Goal: Navigation & Orientation: Find specific page/section

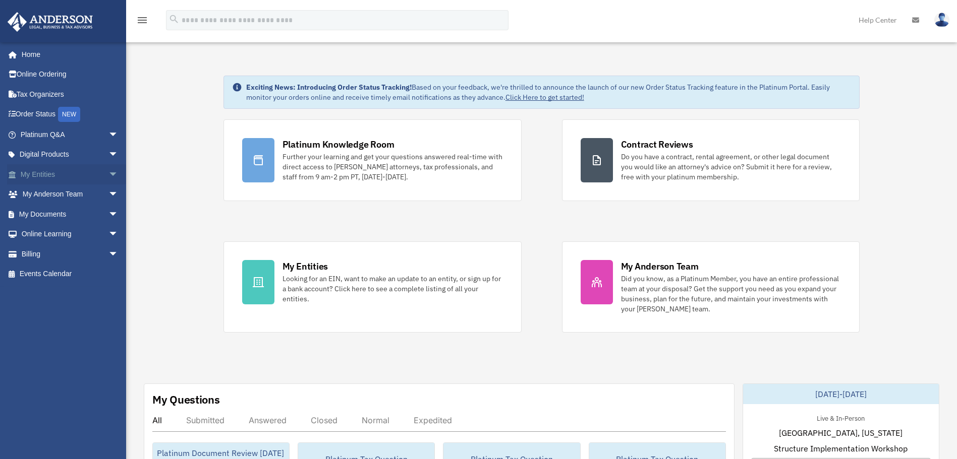
click at [108, 171] on span "arrow_drop_down" at bounding box center [118, 174] width 20 height 21
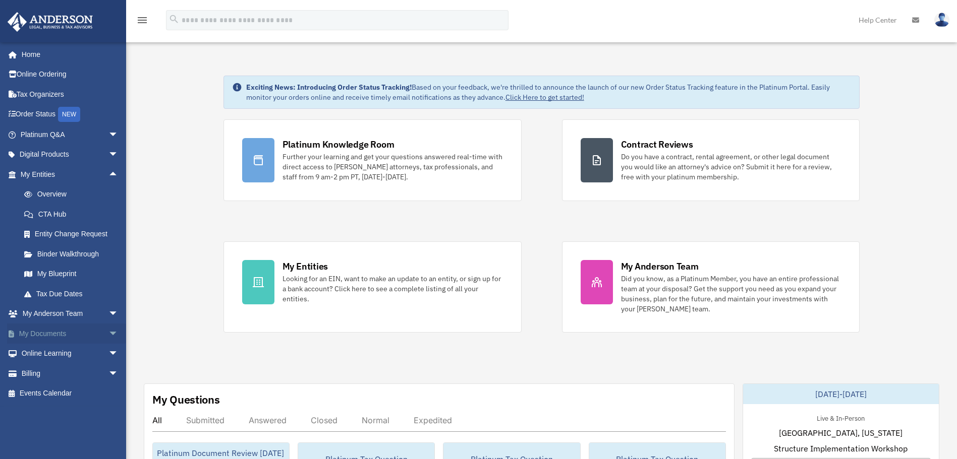
click at [46, 333] on link "My Documents arrow_drop_down" at bounding box center [70, 334] width 127 height 20
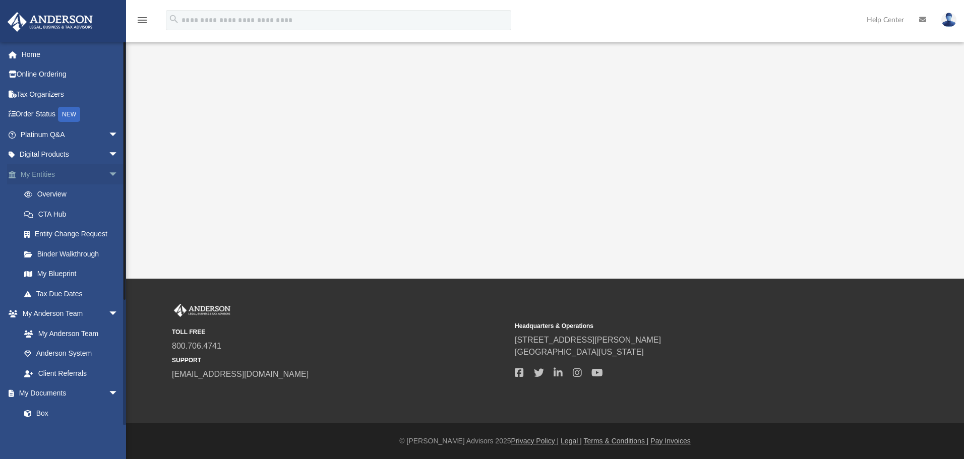
click at [43, 172] on link "My Entities arrow_drop_down" at bounding box center [70, 174] width 127 height 20
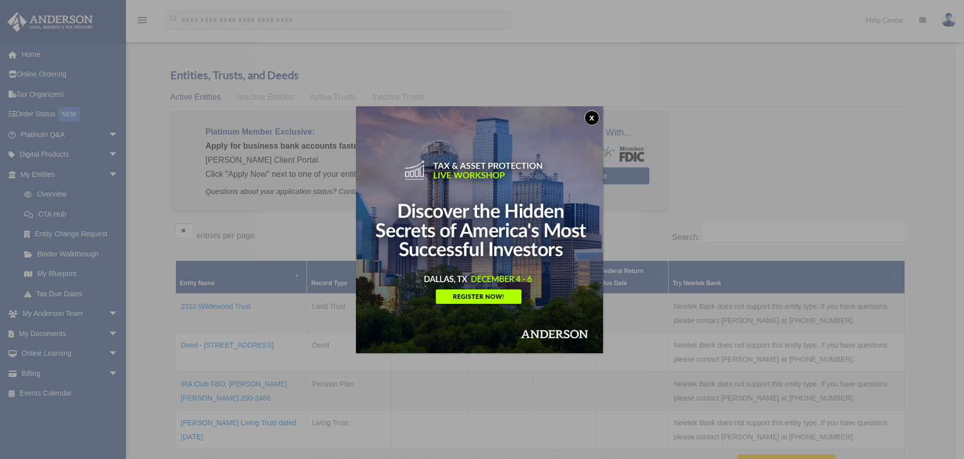
click at [594, 118] on button "x" at bounding box center [592, 117] width 15 height 15
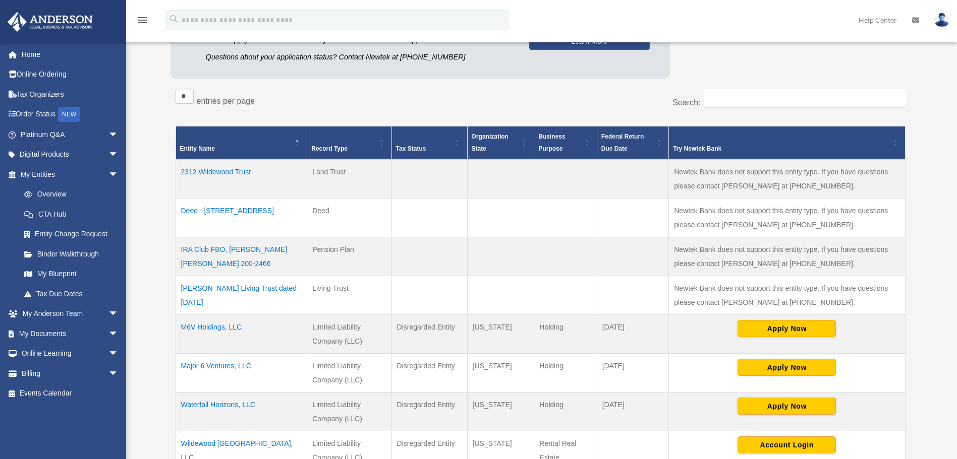
scroll to position [269, 0]
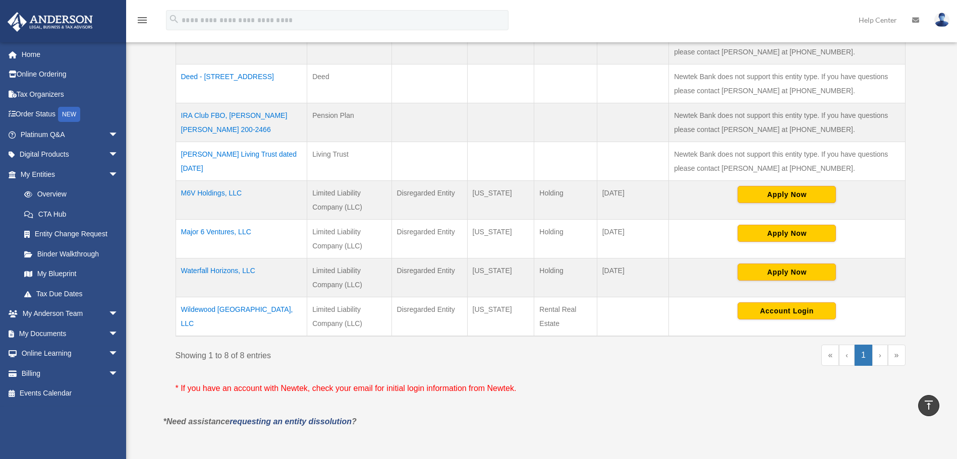
click at [217, 269] on td "Waterfall Horizons, LLC" at bounding box center [242, 277] width 132 height 39
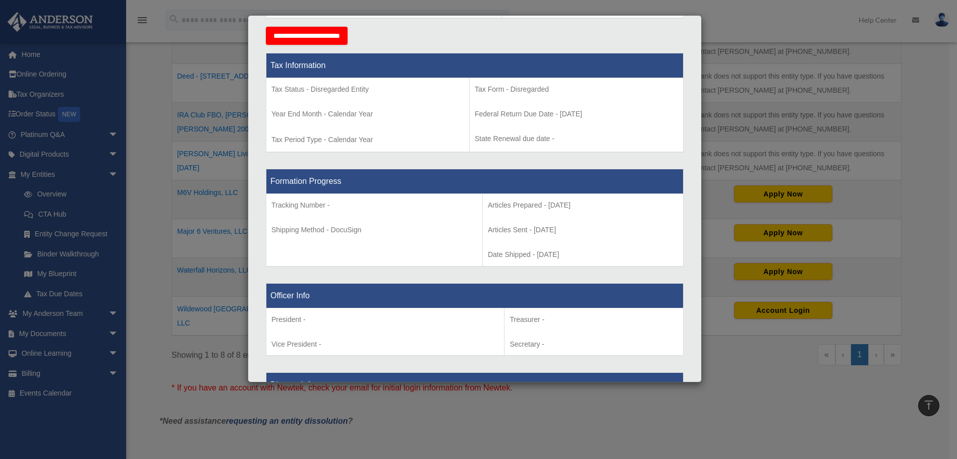
scroll to position [403, 0]
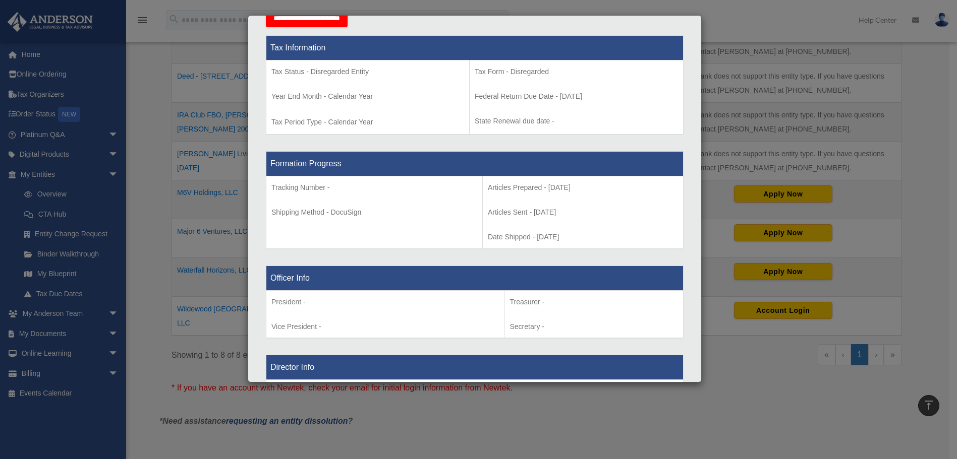
click at [653, 422] on div "Details × Articles Sent Organizational Date" at bounding box center [478, 229] width 957 height 459
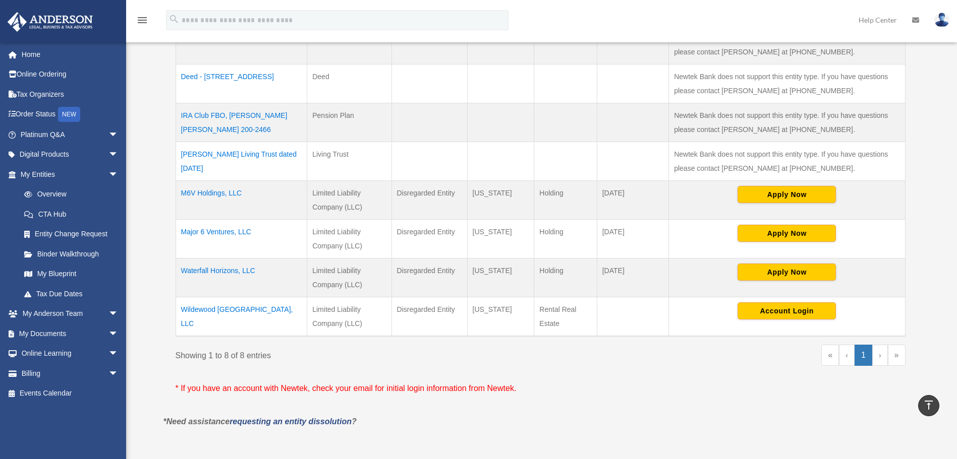
click at [203, 309] on td "Wildewood TX, LLC" at bounding box center [242, 316] width 132 height 39
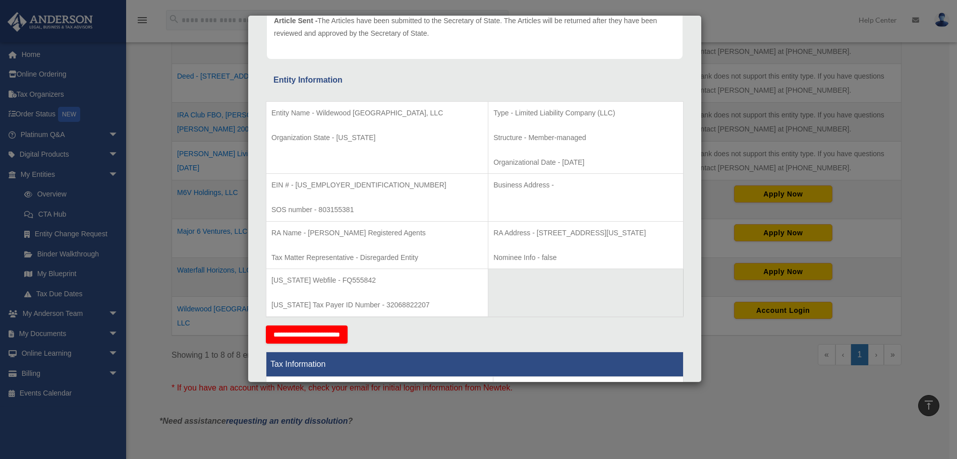
scroll to position [269, 0]
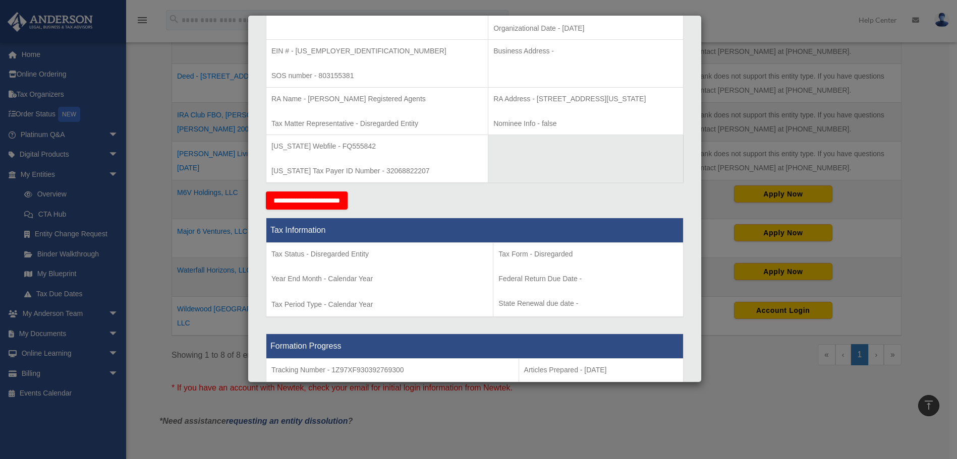
click at [294, 199] on input "**********" at bounding box center [307, 201] width 82 height 18
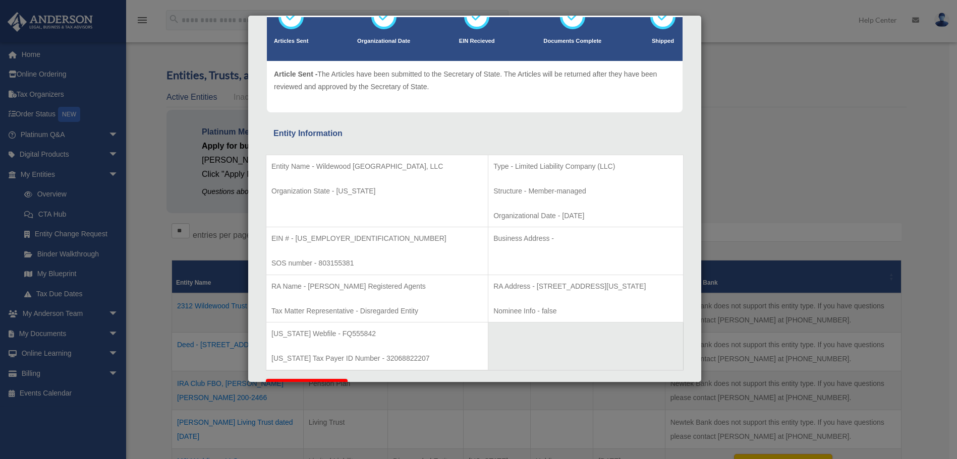
scroll to position [0, 0]
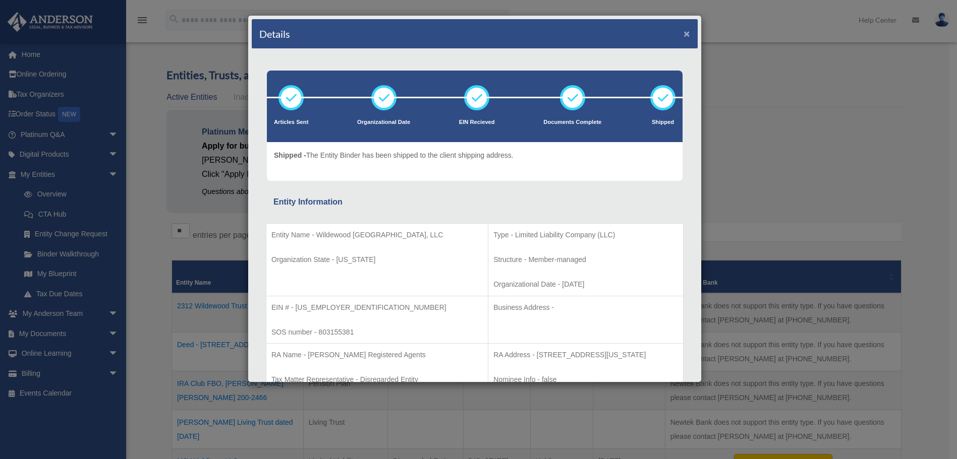
click at [683, 34] on button "×" at bounding box center [686, 33] width 7 height 11
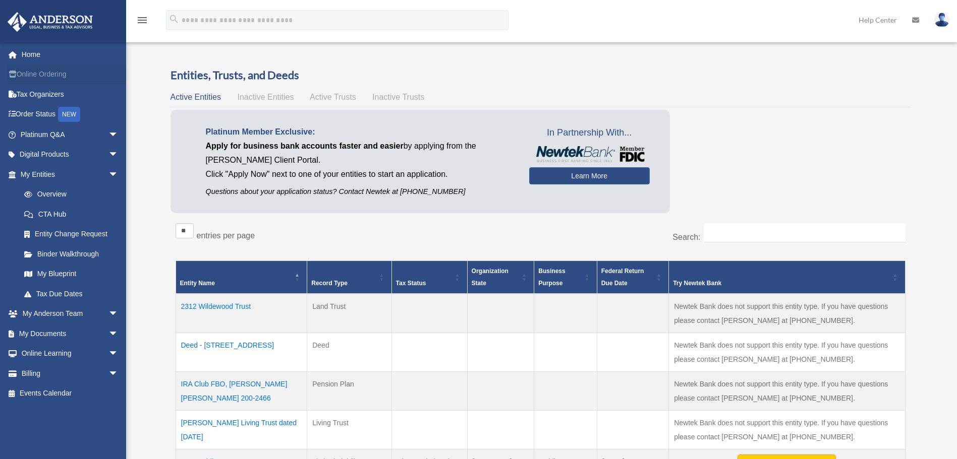
click at [41, 72] on link "Online Ordering" at bounding box center [70, 75] width 127 height 20
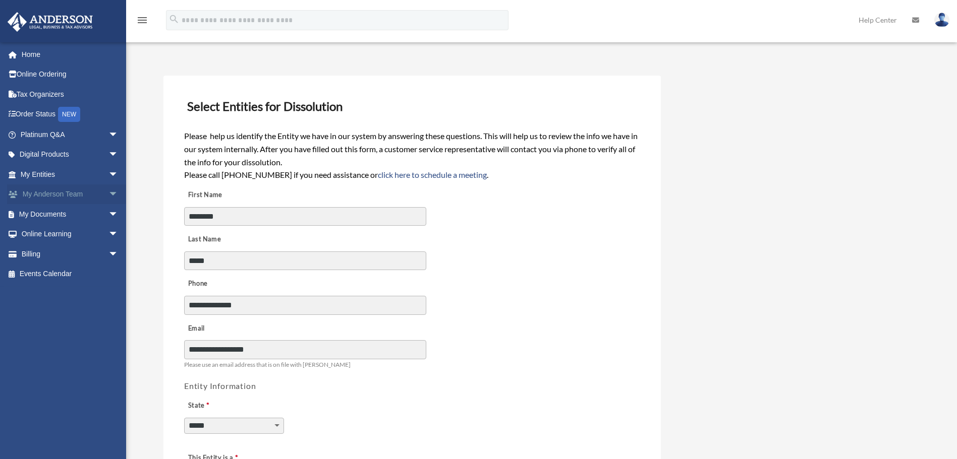
click at [28, 194] on link "My Anderson Team arrow_drop_down" at bounding box center [70, 195] width 127 height 20
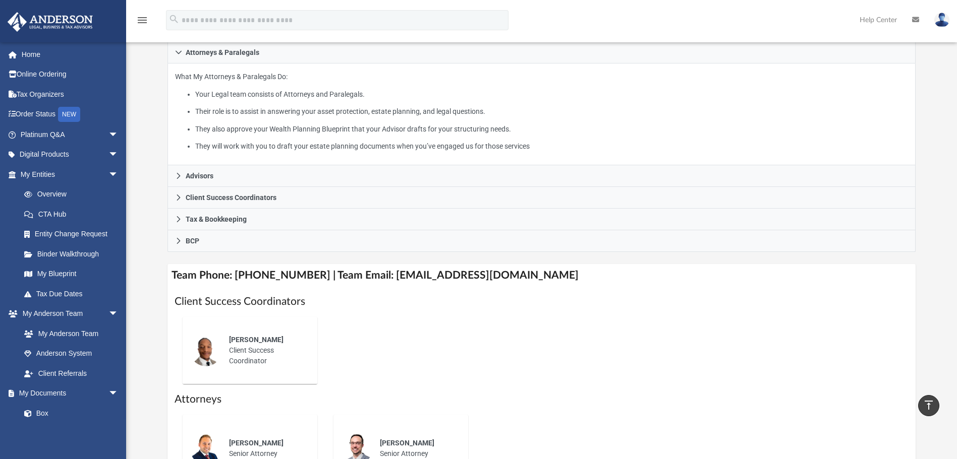
scroll to position [135, 0]
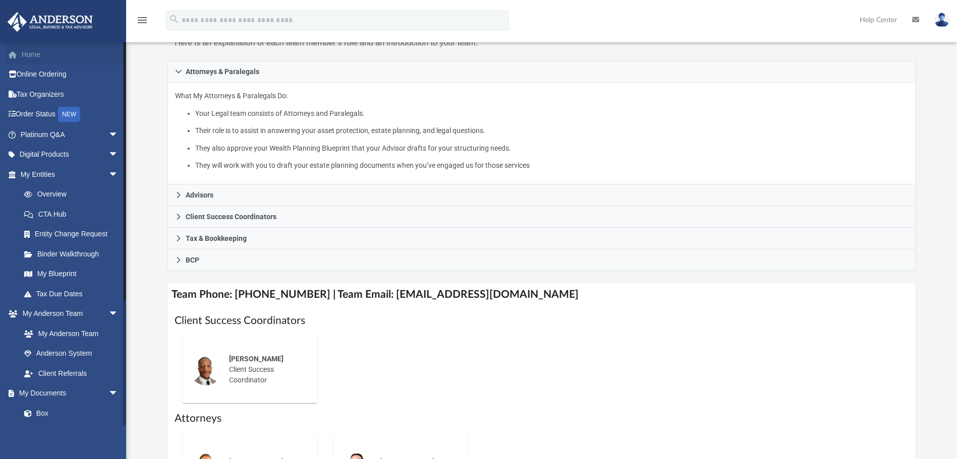
click at [23, 53] on link "Home" at bounding box center [70, 54] width 127 height 20
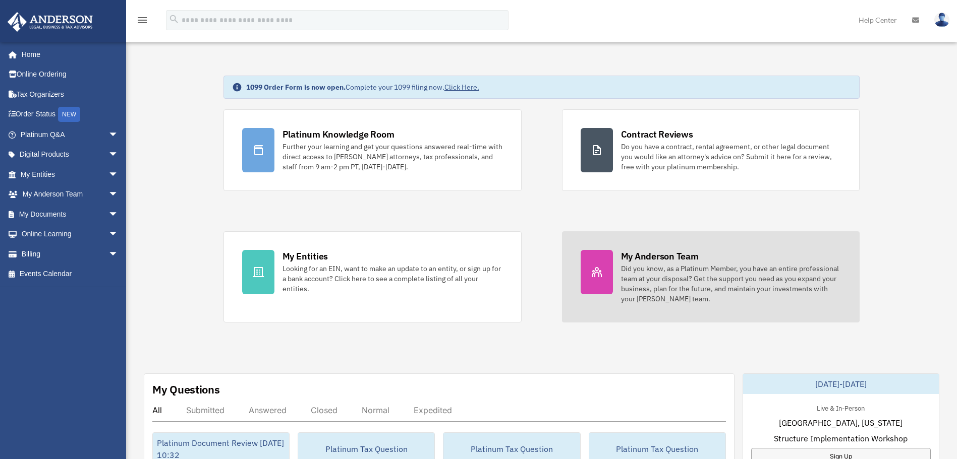
click at [649, 277] on div "Did you know, as a Platinum Member, you have an entire professional team at you…" at bounding box center [731, 284] width 220 height 40
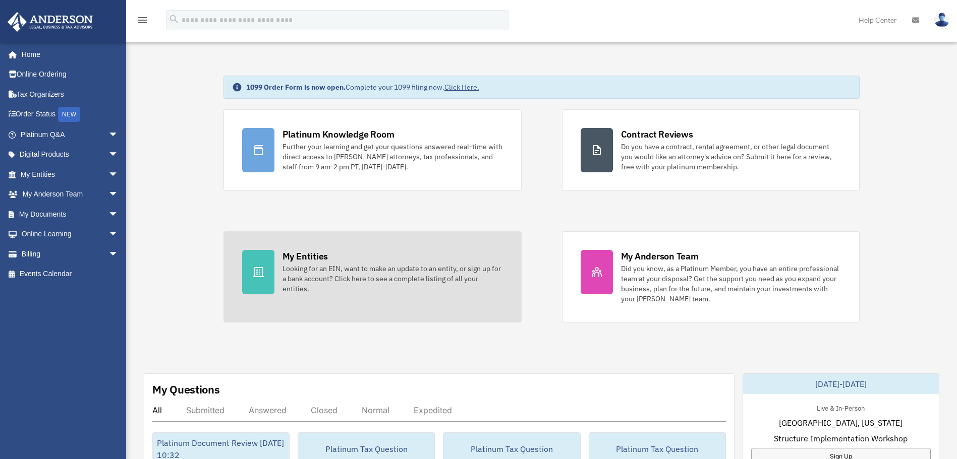
click at [328, 273] on div "Looking for an EIN, want to make an update to an entity, or sign up for a bank …" at bounding box center [392, 279] width 220 height 30
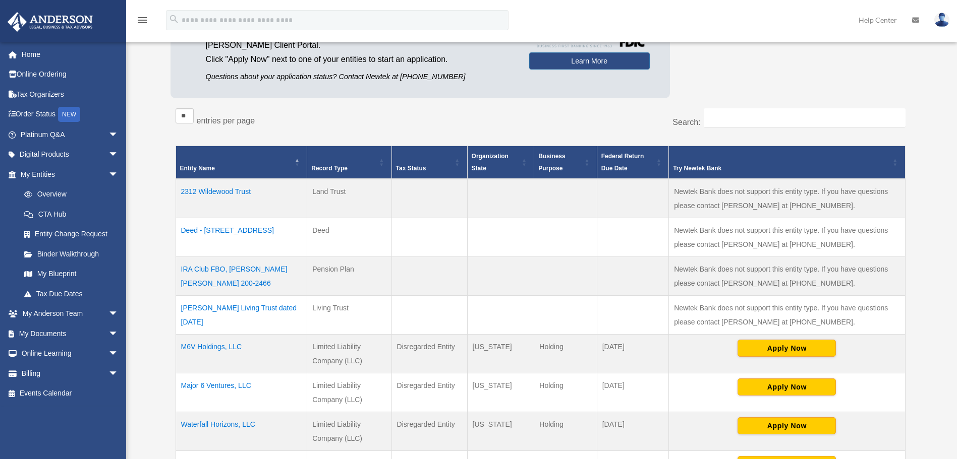
scroll to position [135, 0]
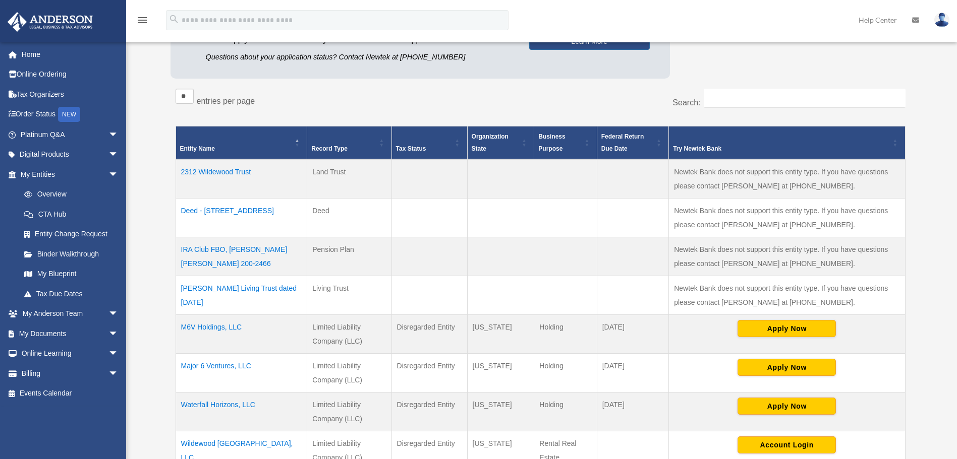
click at [237, 247] on td "IRA Club FBO, Kathy L. Babin Roth 200-2466" at bounding box center [242, 256] width 132 height 39
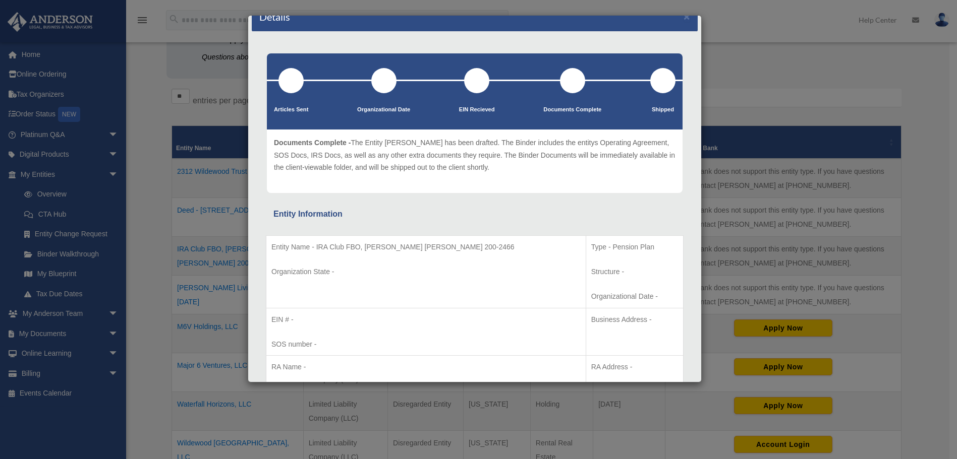
scroll to position [0, 0]
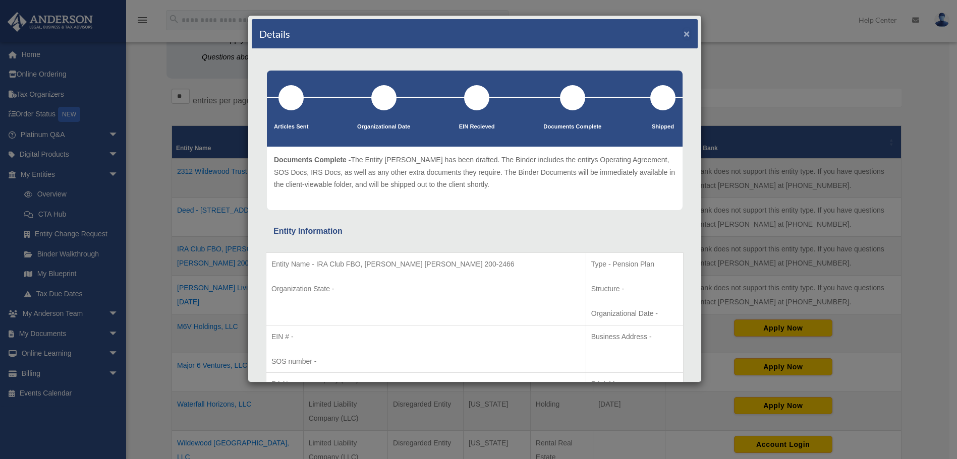
click at [683, 34] on button "×" at bounding box center [686, 33] width 7 height 11
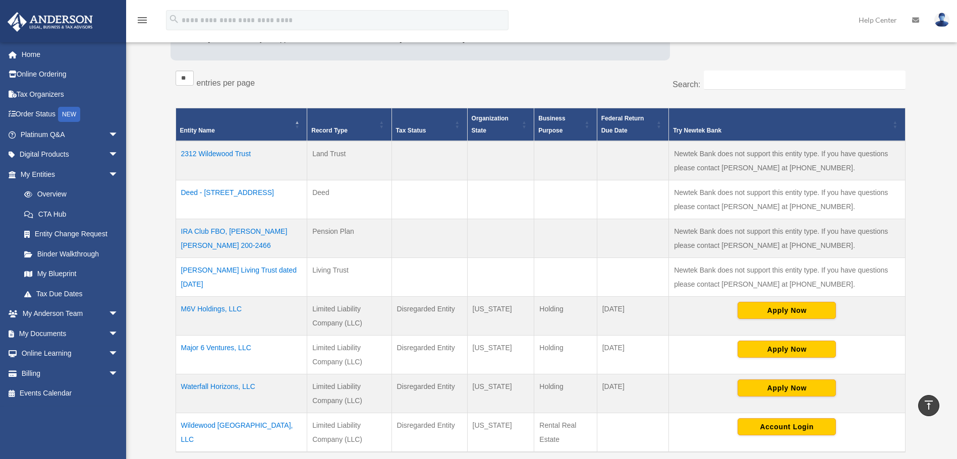
scroll to position [135, 0]
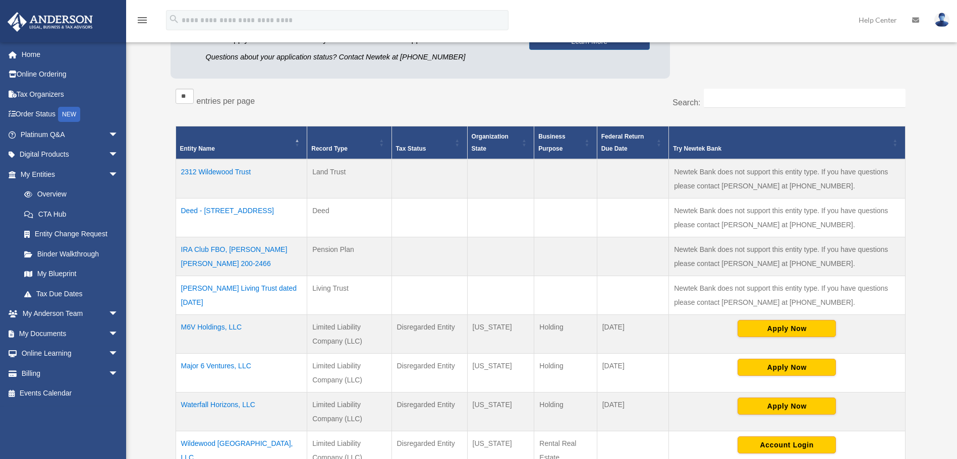
click at [224, 210] on td "Deed - 2312 Wildewood Drive" at bounding box center [242, 217] width 132 height 39
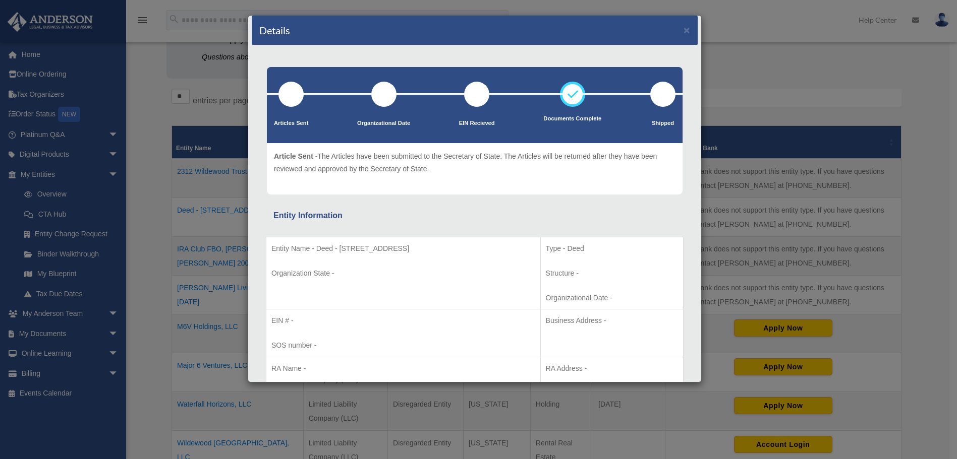
scroll to position [0, 0]
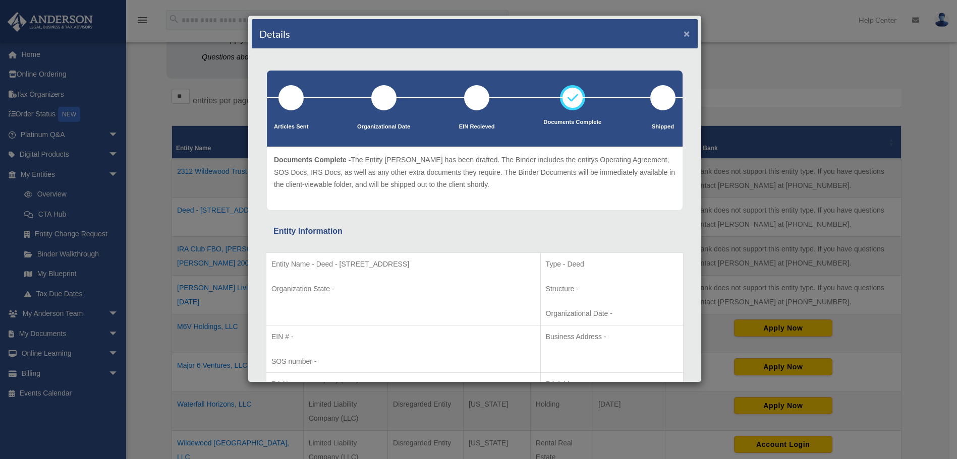
click at [683, 32] on button "×" at bounding box center [686, 33] width 7 height 11
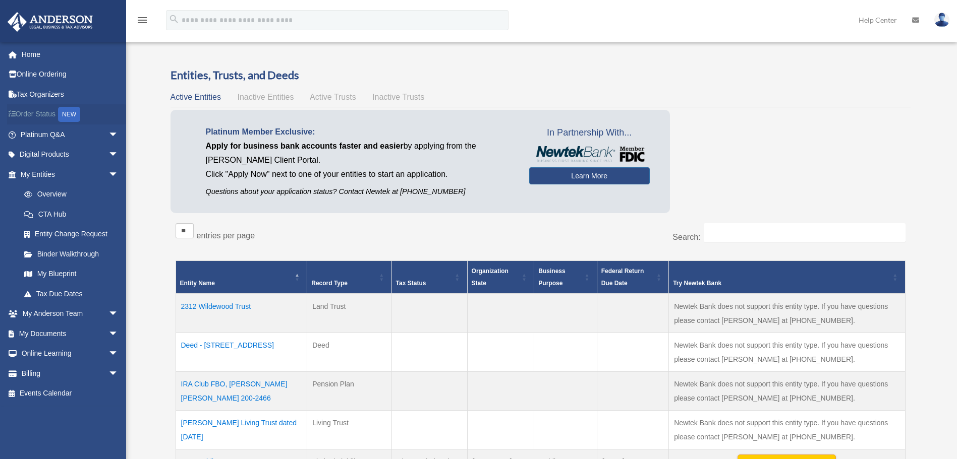
click at [25, 112] on link "Order Status NEW" at bounding box center [70, 114] width 127 height 21
click at [29, 75] on link "Online Ordering" at bounding box center [70, 75] width 127 height 20
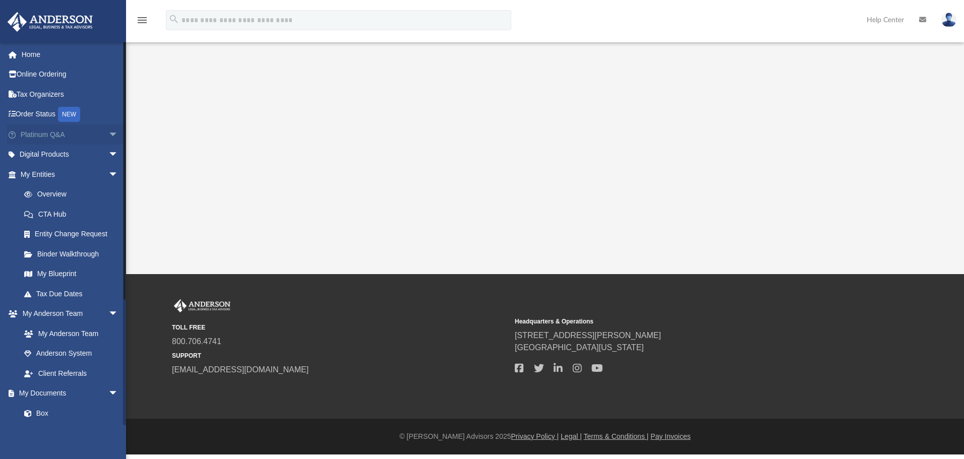
click at [47, 133] on link "Platinum Q&A arrow_drop_down" at bounding box center [70, 135] width 127 height 20
click at [108, 131] on span "arrow_drop_down" at bounding box center [118, 135] width 20 height 21
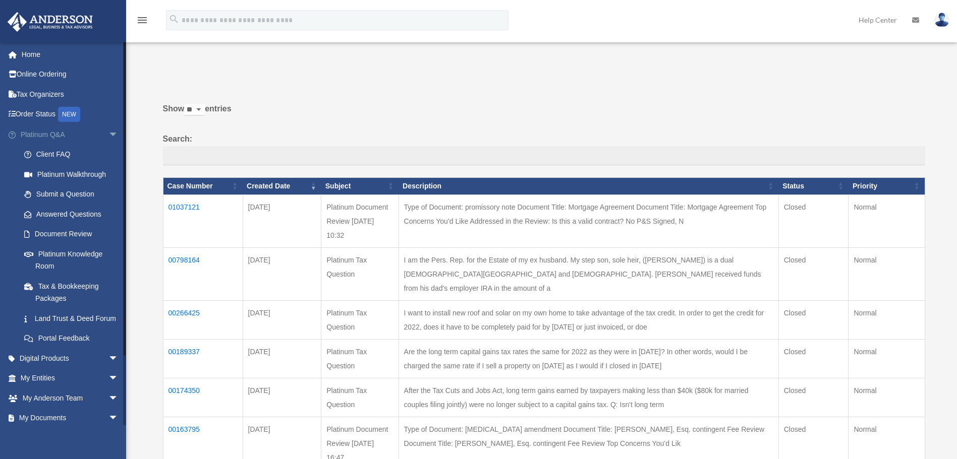
click at [108, 134] on span "arrow_drop_down" at bounding box center [118, 135] width 20 height 21
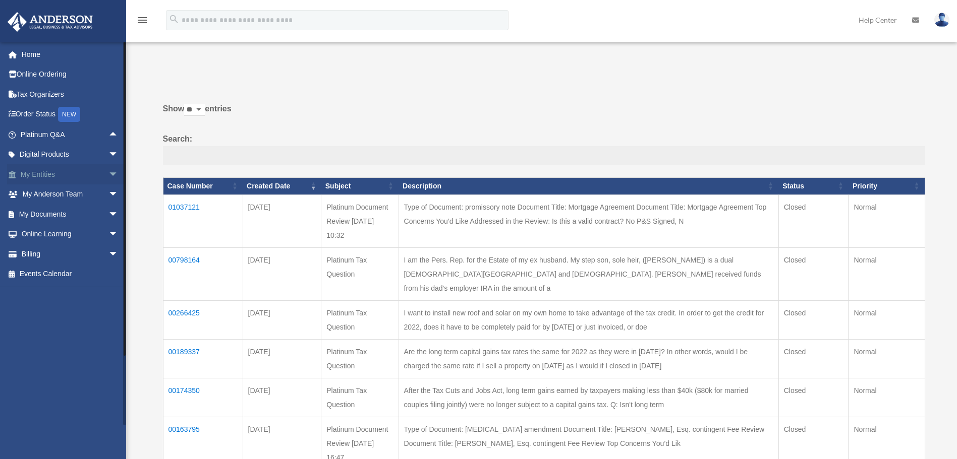
click at [41, 172] on link "My Entities arrow_drop_down" at bounding box center [70, 174] width 127 height 20
click at [108, 174] on span "arrow_drop_down" at bounding box center [118, 174] width 20 height 21
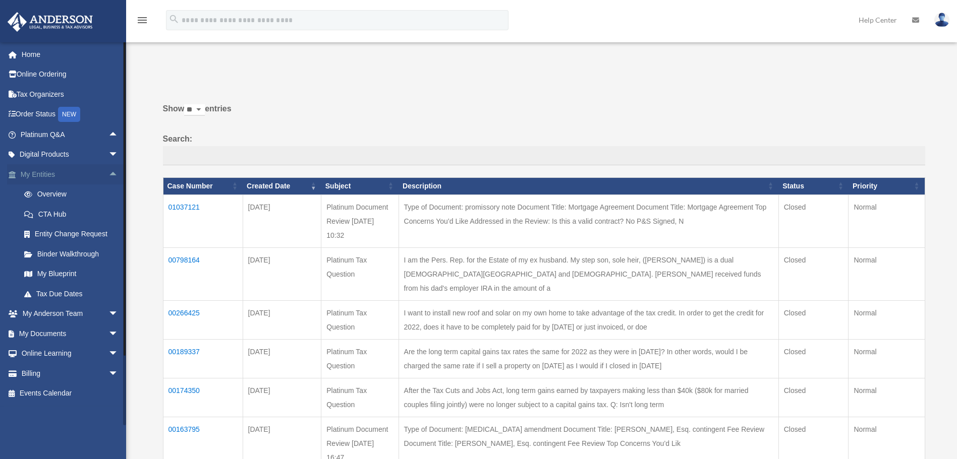
click at [108, 174] on span "arrow_drop_up" at bounding box center [118, 174] width 20 height 21
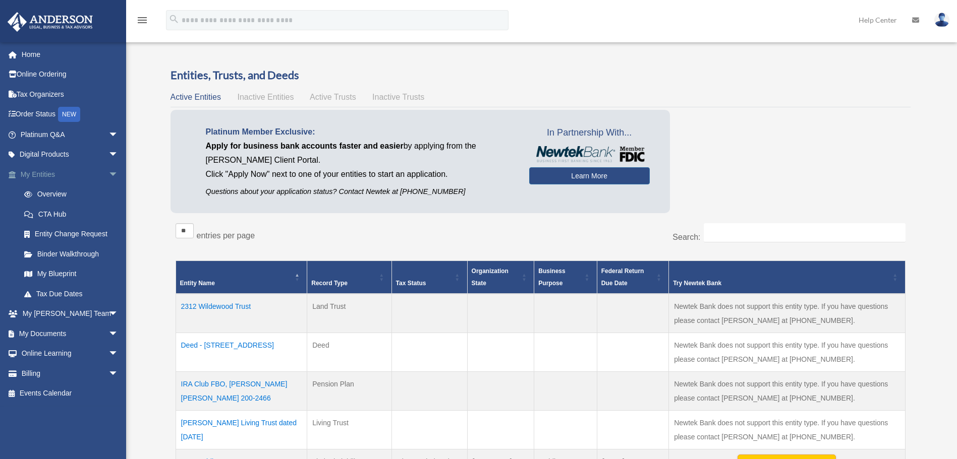
click at [108, 172] on span "arrow_drop_down" at bounding box center [118, 174] width 20 height 21
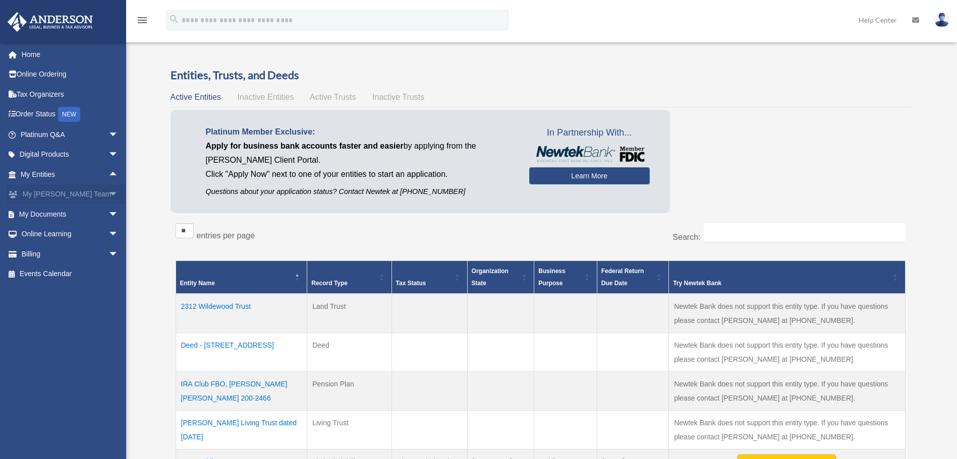
click at [108, 194] on span "arrow_drop_down" at bounding box center [118, 195] width 20 height 21
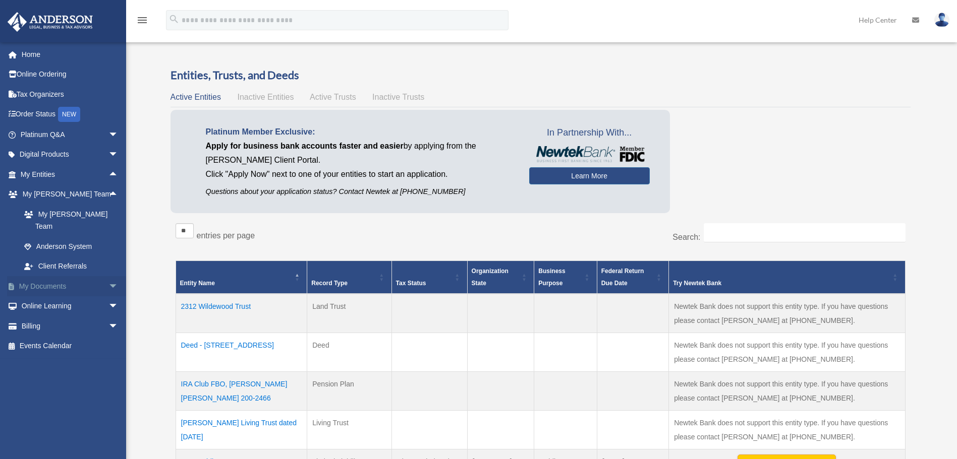
click at [108, 276] on span "arrow_drop_down" at bounding box center [118, 286] width 20 height 21
click at [47, 316] on link "Meeting Minutes" at bounding box center [74, 326] width 120 height 20
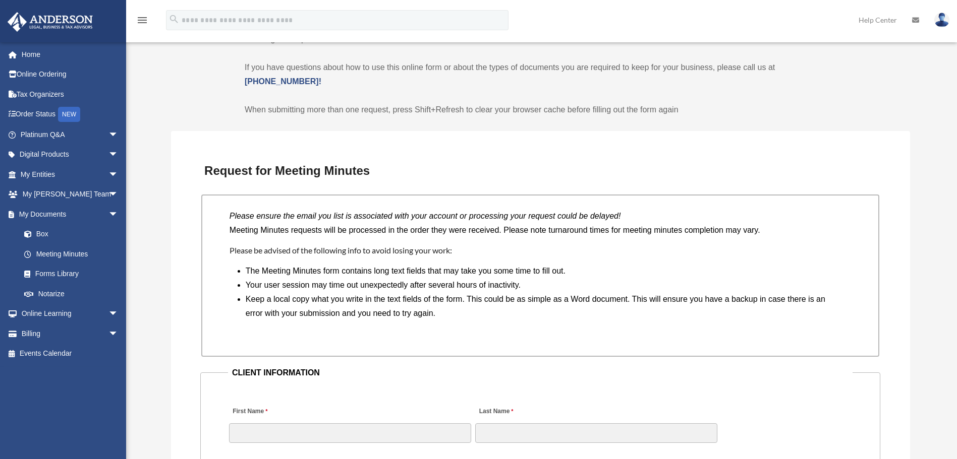
scroll to position [1345, 0]
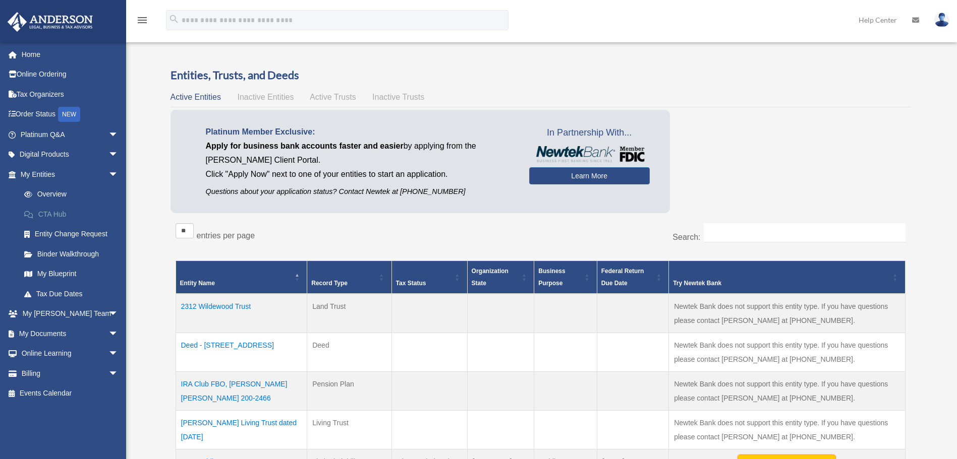
click at [49, 214] on link "CTA Hub" at bounding box center [74, 214] width 120 height 20
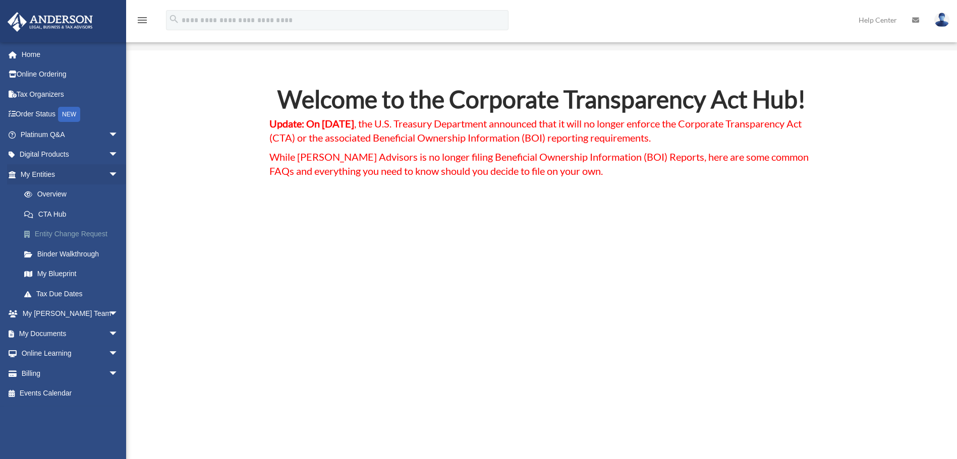
click at [52, 232] on link "Entity Change Request" at bounding box center [74, 234] width 120 height 20
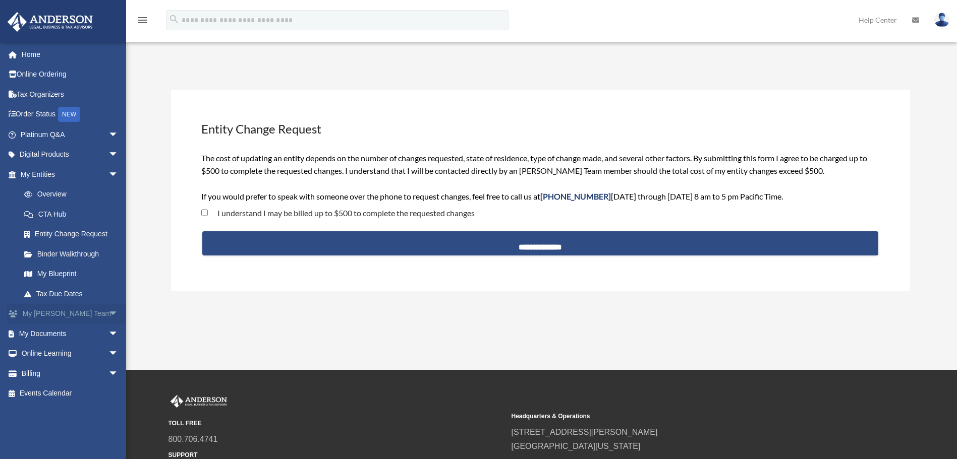
click at [45, 313] on link "My [PERSON_NAME] Team arrow_drop_down" at bounding box center [70, 314] width 127 height 20
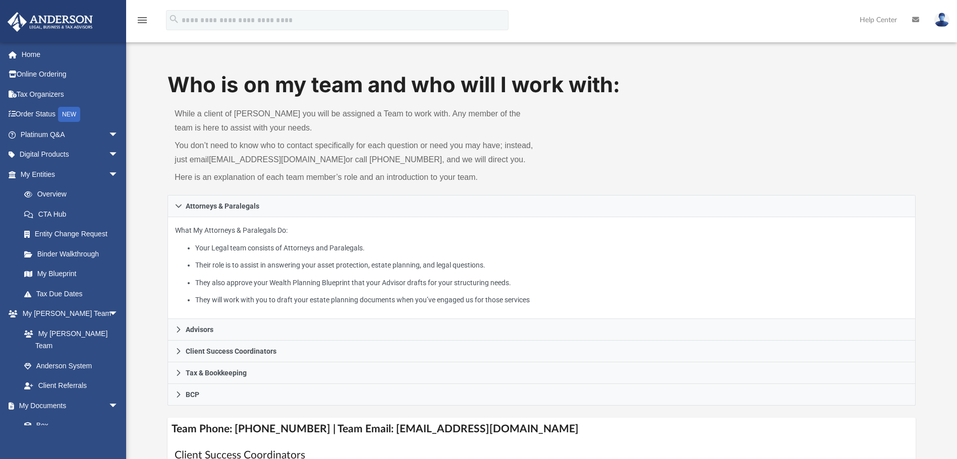
click at [42, 334] on link "My [PERSON_NAME] Team" at bounding box center [68, 340] width 109 height 32
click at [47, 356] on link "Anderson System" at bounding box center [74, 366] width 120 height 20
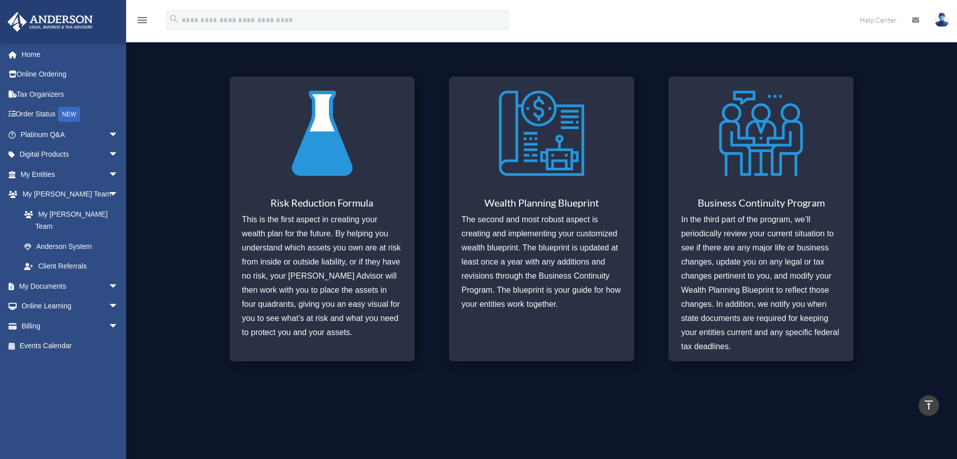
scroll to position [769, 0]
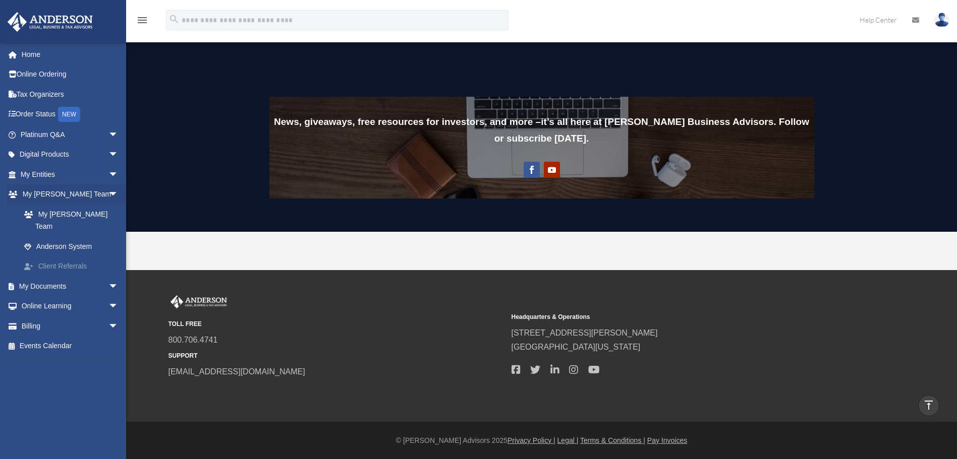
click at [46, 257] on link "Client Referrals" at bounding box center [74, 267] width 120 height 20
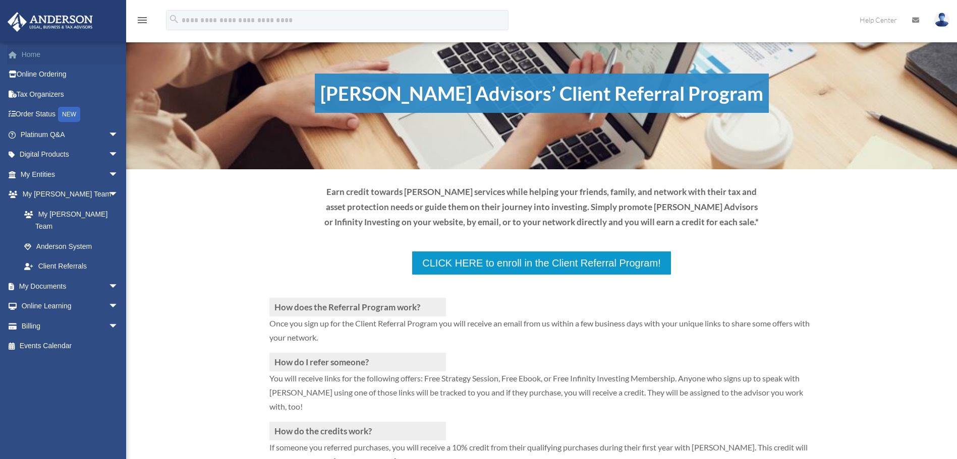
click at [32, 51] on link "Home" at bounding box center [70, 54] width 127 height 20
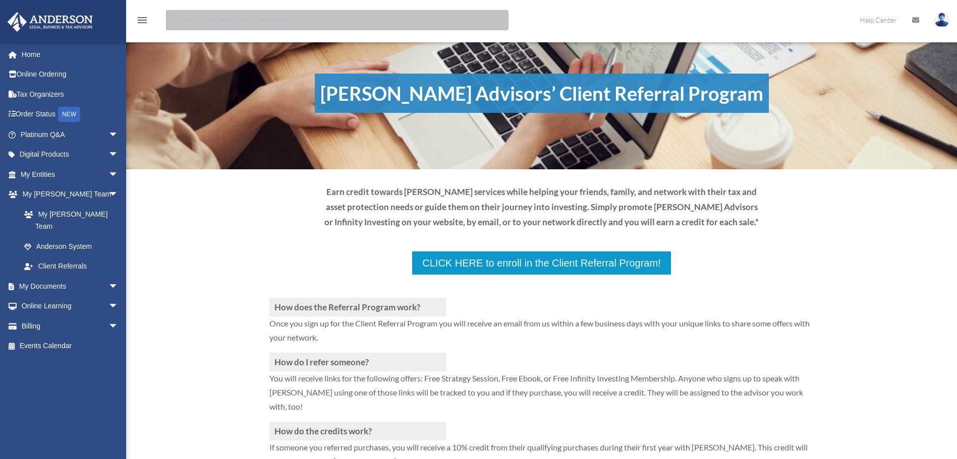
click at [248, 20] on input "search" at bounding box center [337, 20] width 342 height 20
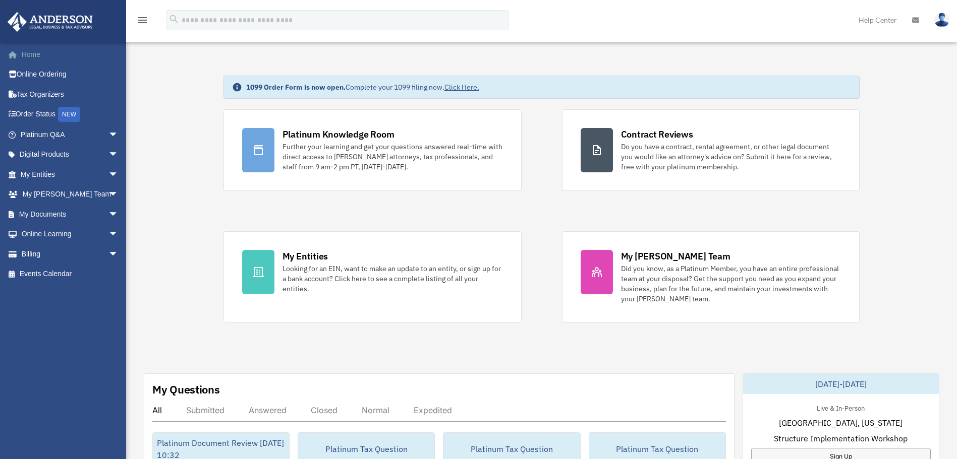
click at [28, 54] on link "Home" at bounding box center [70, 54] width 127 height 20
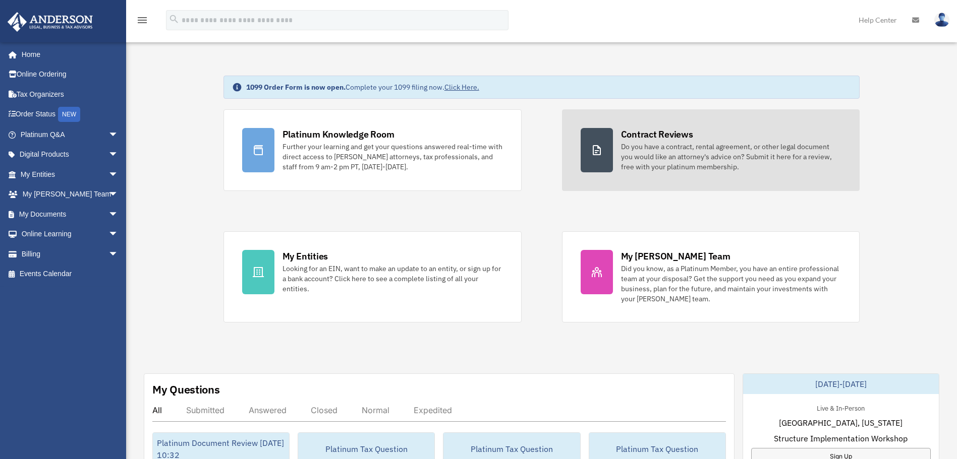
click at [664, 151] on div "Do you have a contract, rental agreement, or other legal document you would lik…" at bounding box center [731, 157] width 220 height 30
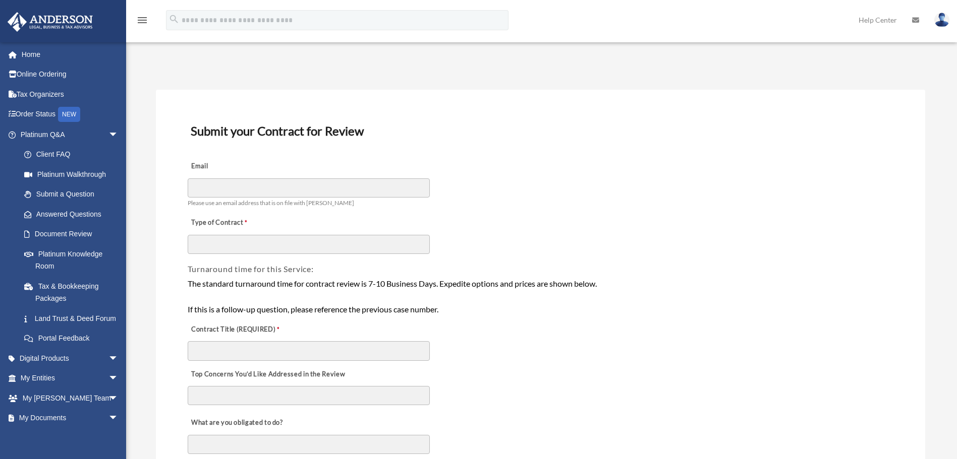
click at [875, 20] on link "Help Center" at bounding box center [877, 20] width 53 height 40
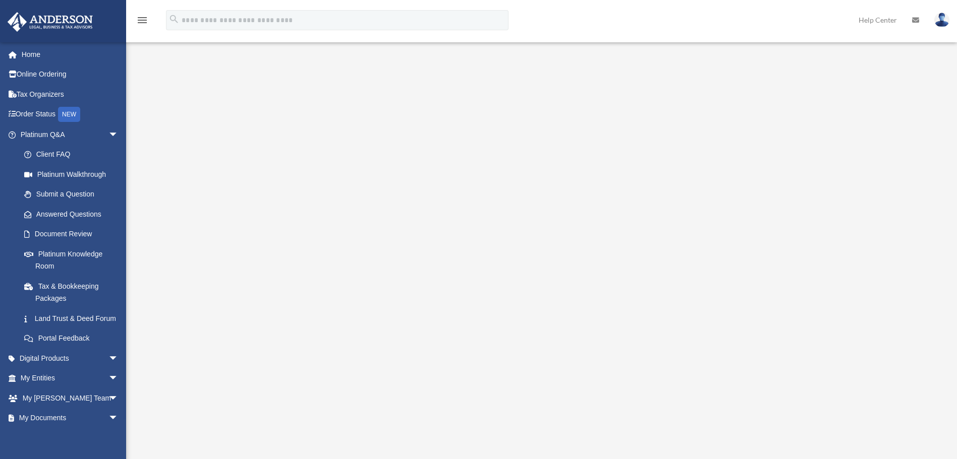
click at [945, 18] on img at bounding box center [941, 20] width 15 height 15
click at [142, 22] on icon "menu" at bounding box center [142, 20] width 12 height 12
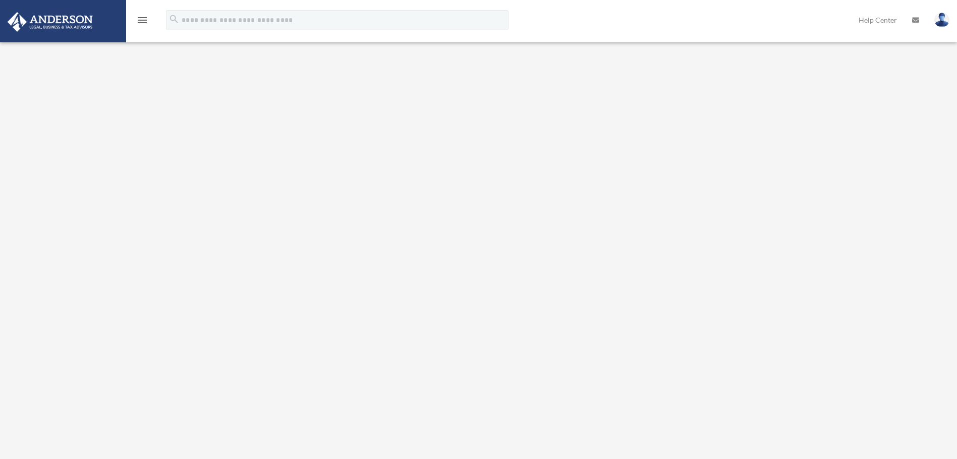
click at [144, 23] on icon "menu" at bounding box center [142, 20] width 12 height 12
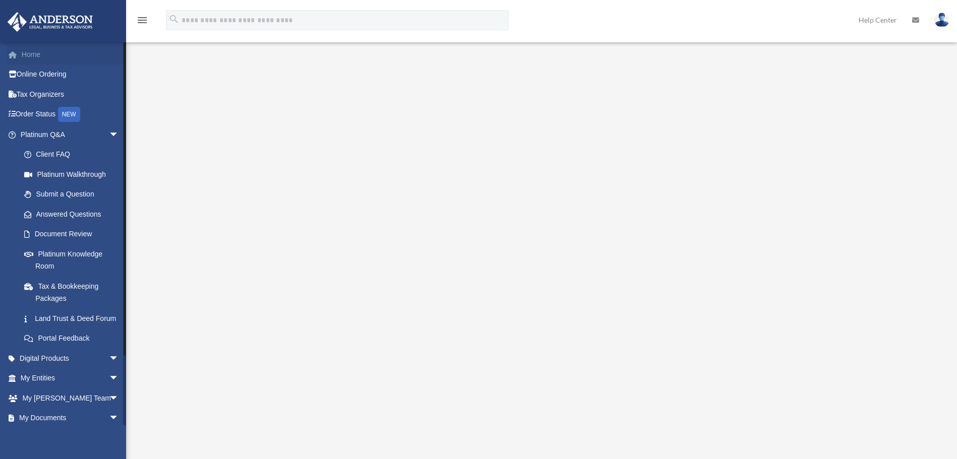
click at [28, 50] on link "Home" at bounding box center [70, 54] width 127 height 20
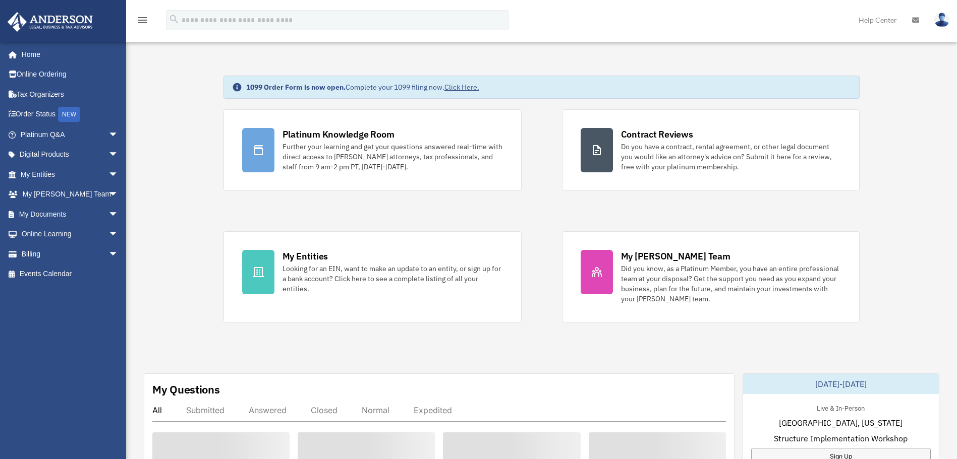
click at [886, 17] on link "Help Center" at bounding box center [877, 20] width 53 height 40
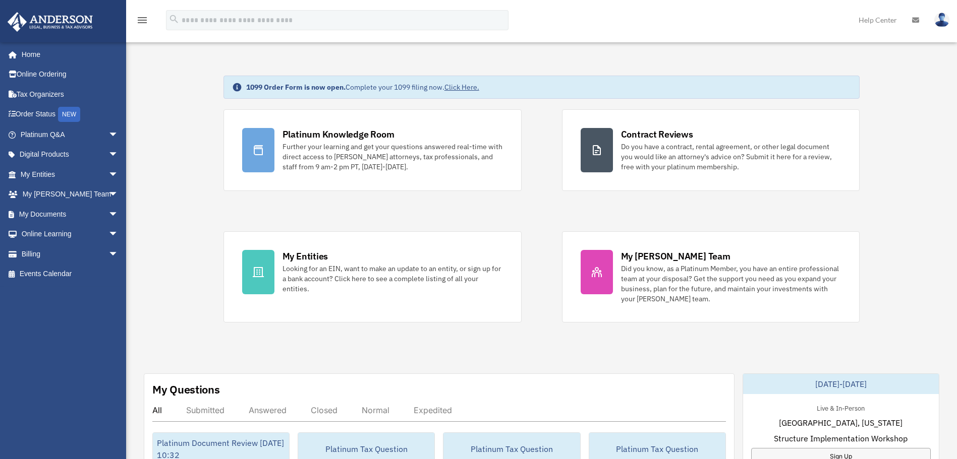
click at [867, 20] on link "Help Center" at bounding box center [877, 20] width 53 height 40
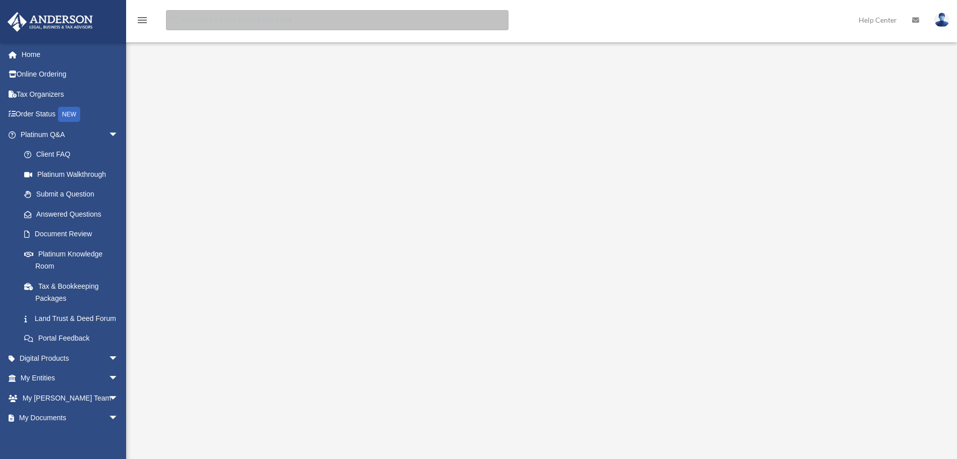
click at [224, 16] on input "search" at bounding box center [337, 20] width 342 height 20
type input "**********"
